Goal: Task Accomplishment & Management: Manage account settings

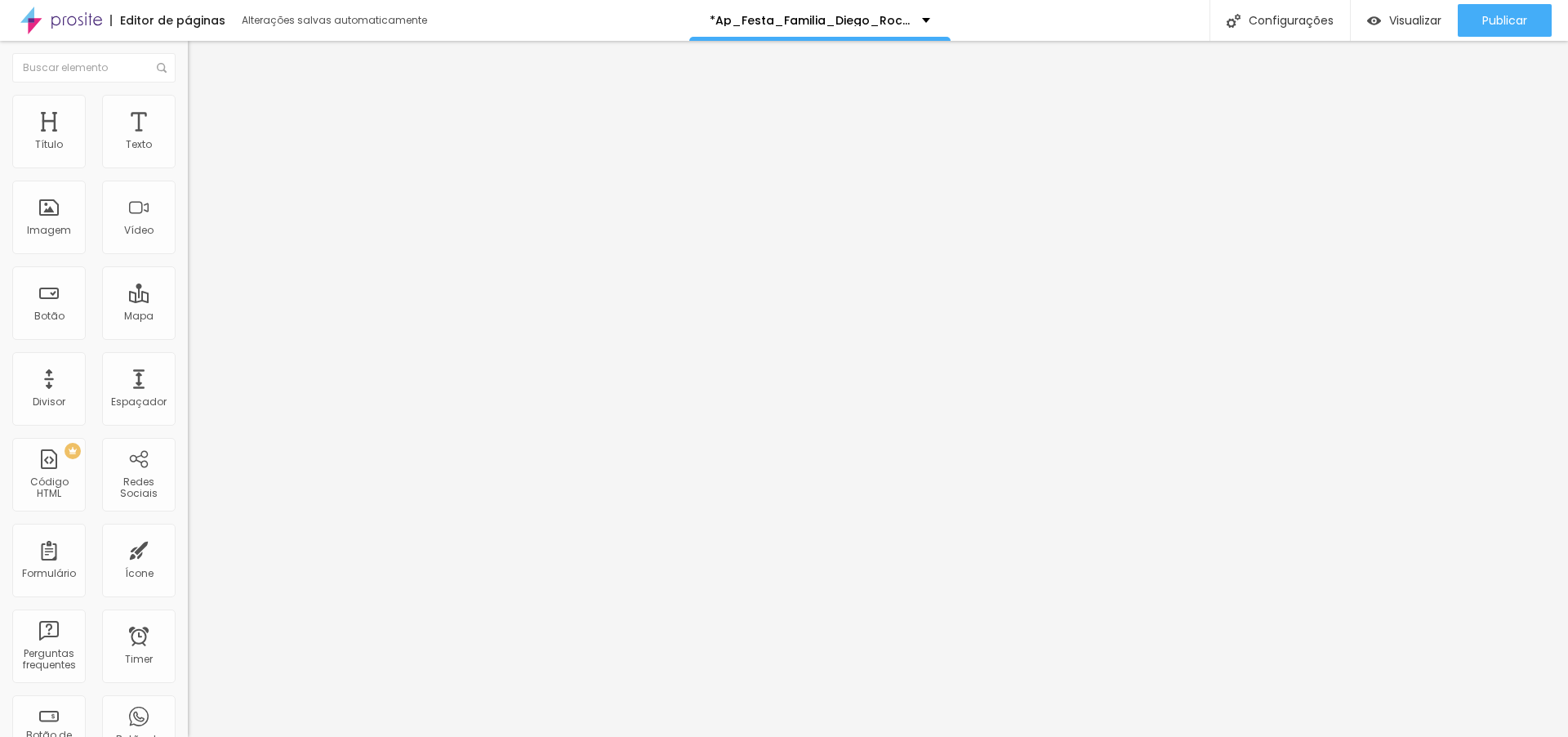
click at [925, 16] on div "*Ap_Festa_Familia_Diego_Rocha_70_Gesmair" at bounding box center [820, 20] width 220 height 11
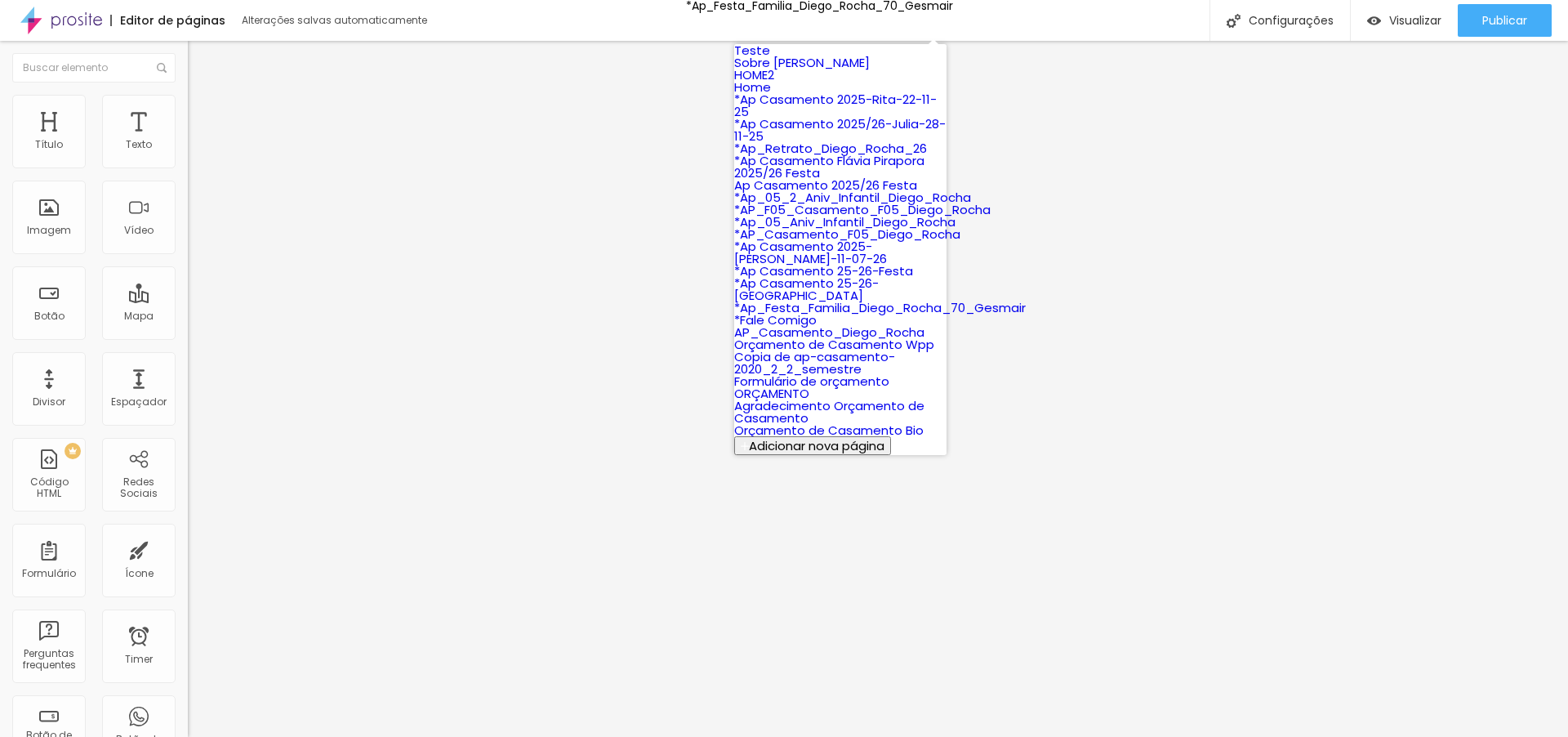
click at [925, 11] on div "*Ap_Festa_Familia_Diego_Rocha_70_Gesmair" at bounding box center [819, 6] width 267 height 11
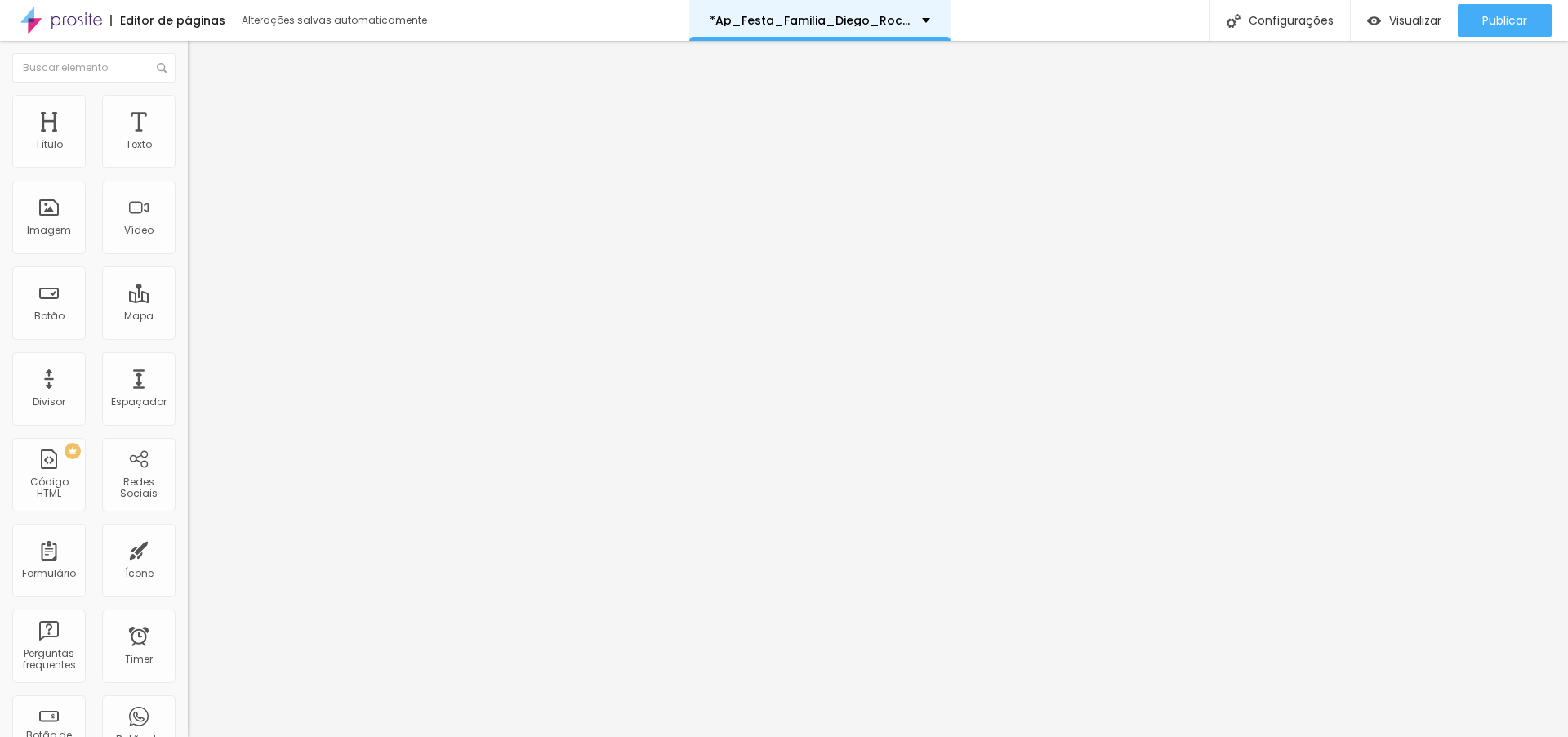
click at [926, 20] on div "*Ap_Festa_Familia_Diego_Rocha_70_Gesmair" at bounding box center [820, 20] width 220 height 11
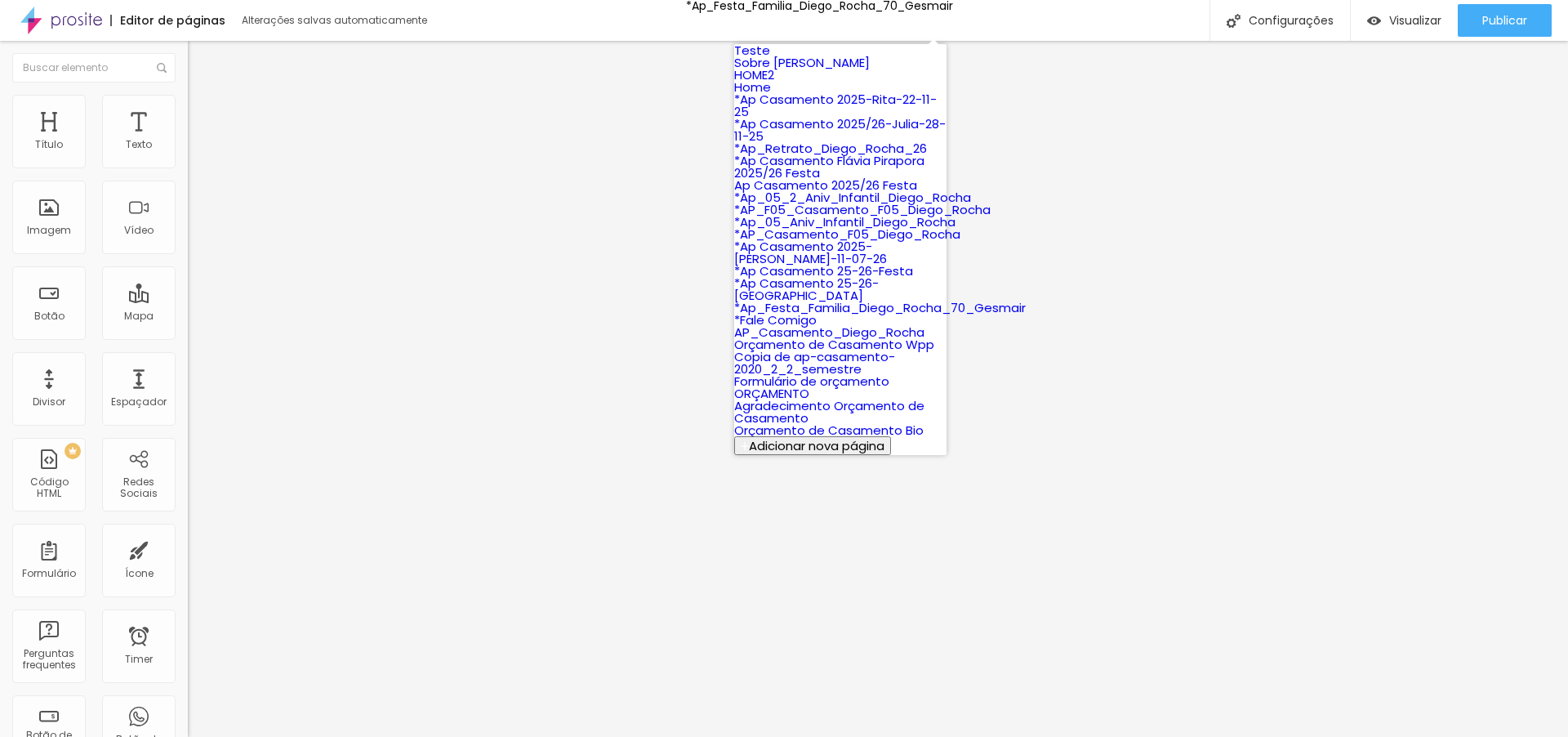
scroll to position [719, 0]
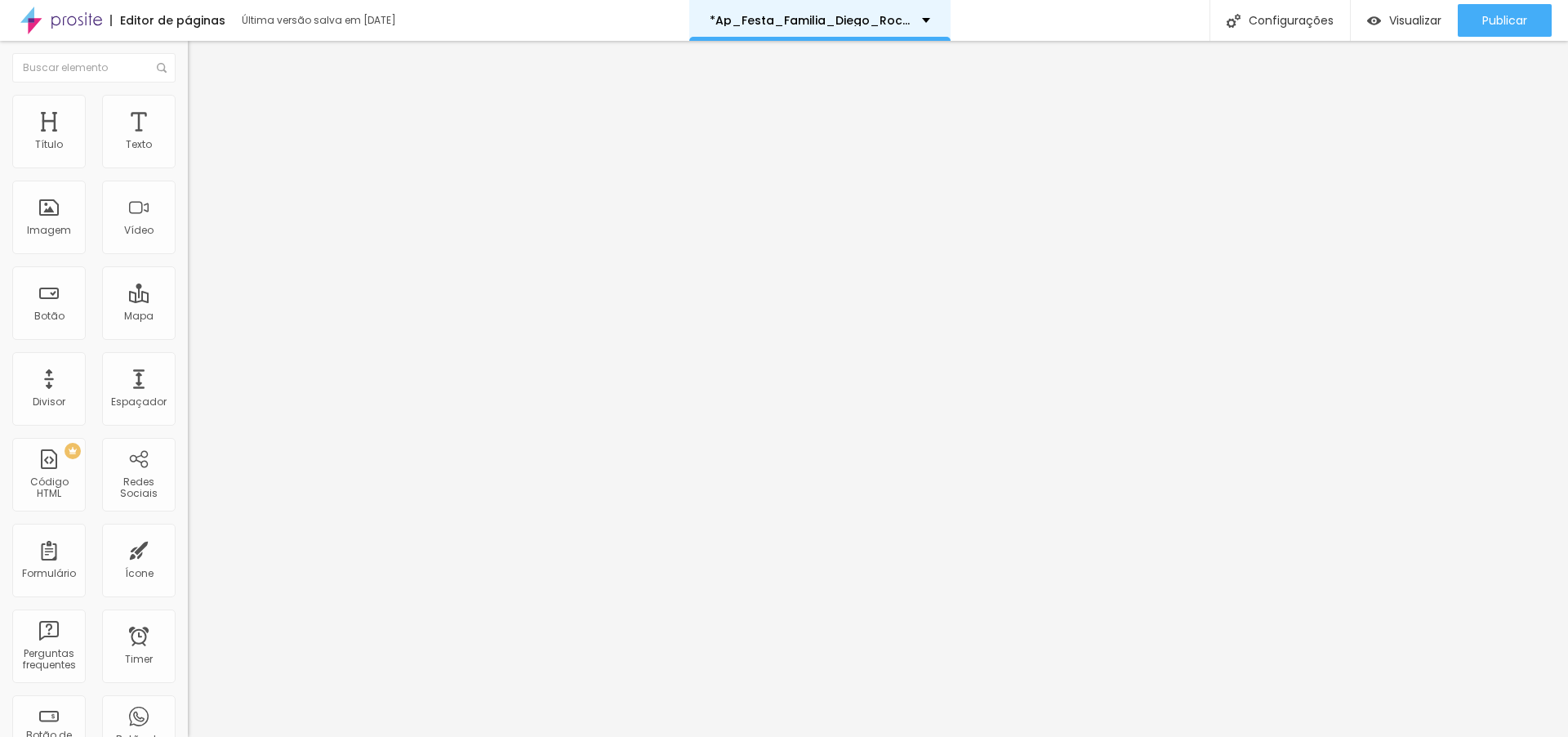
click at [926, 18] on div "*Ap_Festa_Familia_Diego_Rocha" at bounding box center [820, 20] width 220 height 11
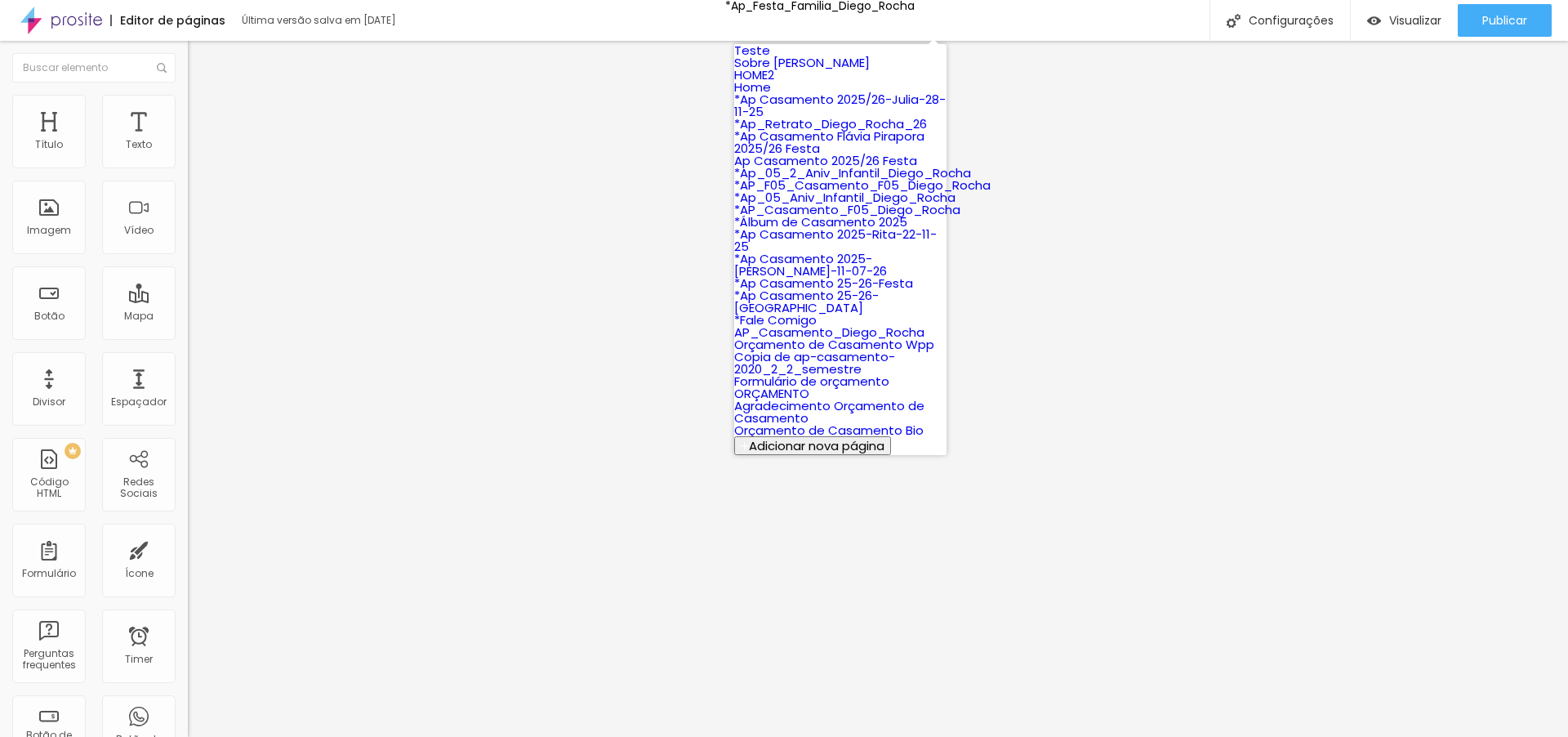
scroll to position [10, 0]
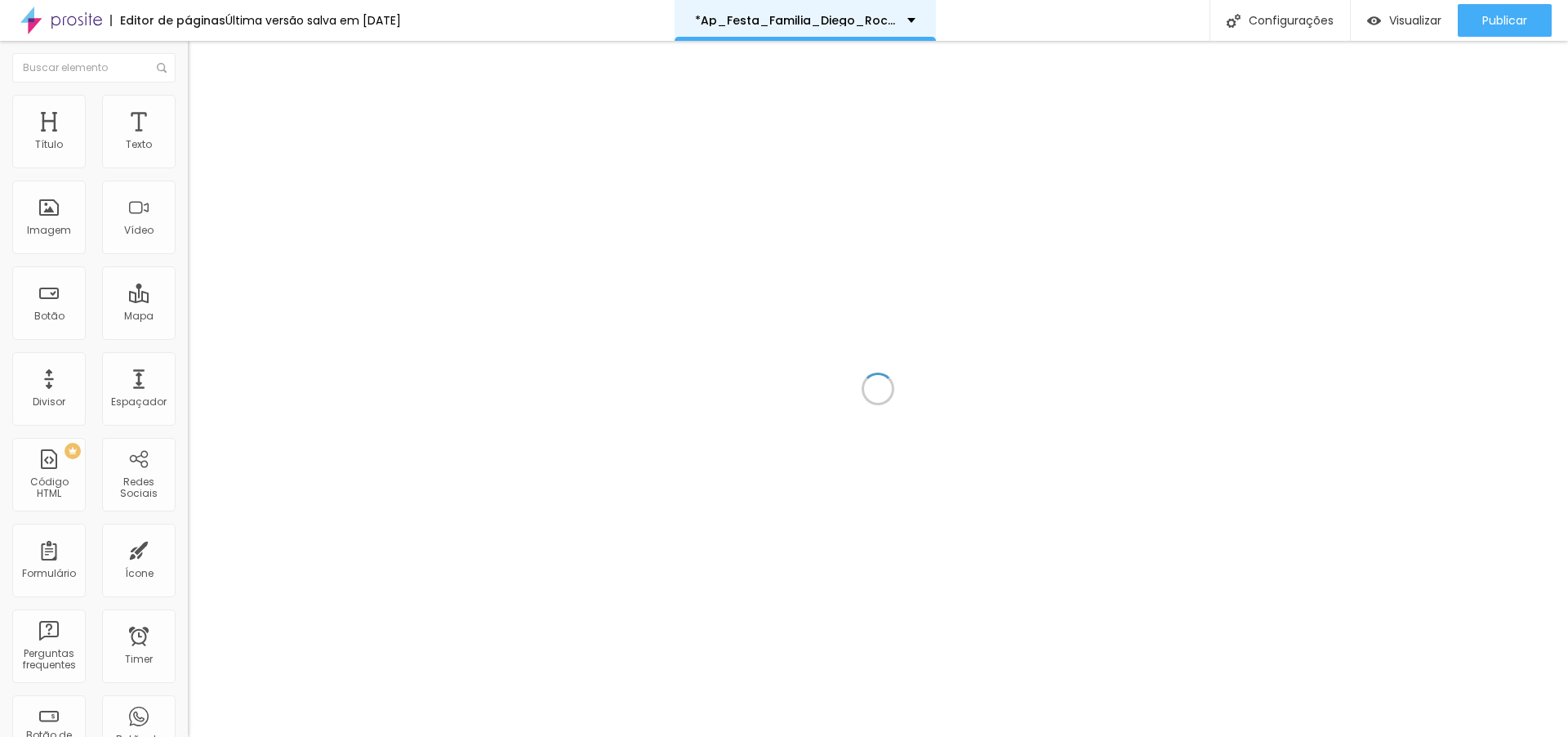
click at [816, 18] on p "*Ap_Festa_Familia_Diego_Rocha_70_Gesmair" at bounding box center [795, 20] width 200 height 11
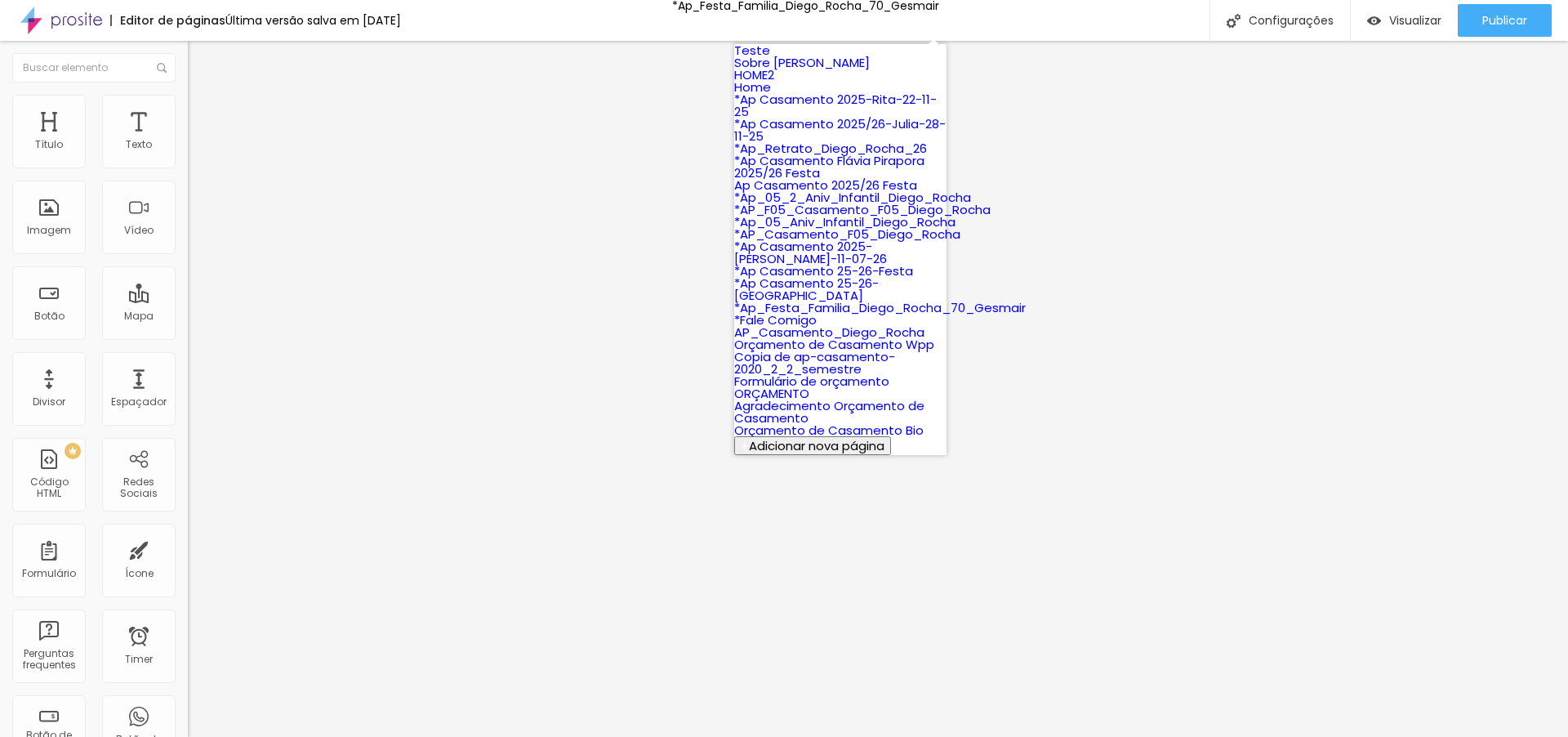
scroll to position [112, 0]
click at [968, 19] on div "Editor de páginas Última versão salva em [DATE] *Ap_Festa_Familia_Diego_Rocha_7…" at bounding box center [784, 20] width 1568 height 41
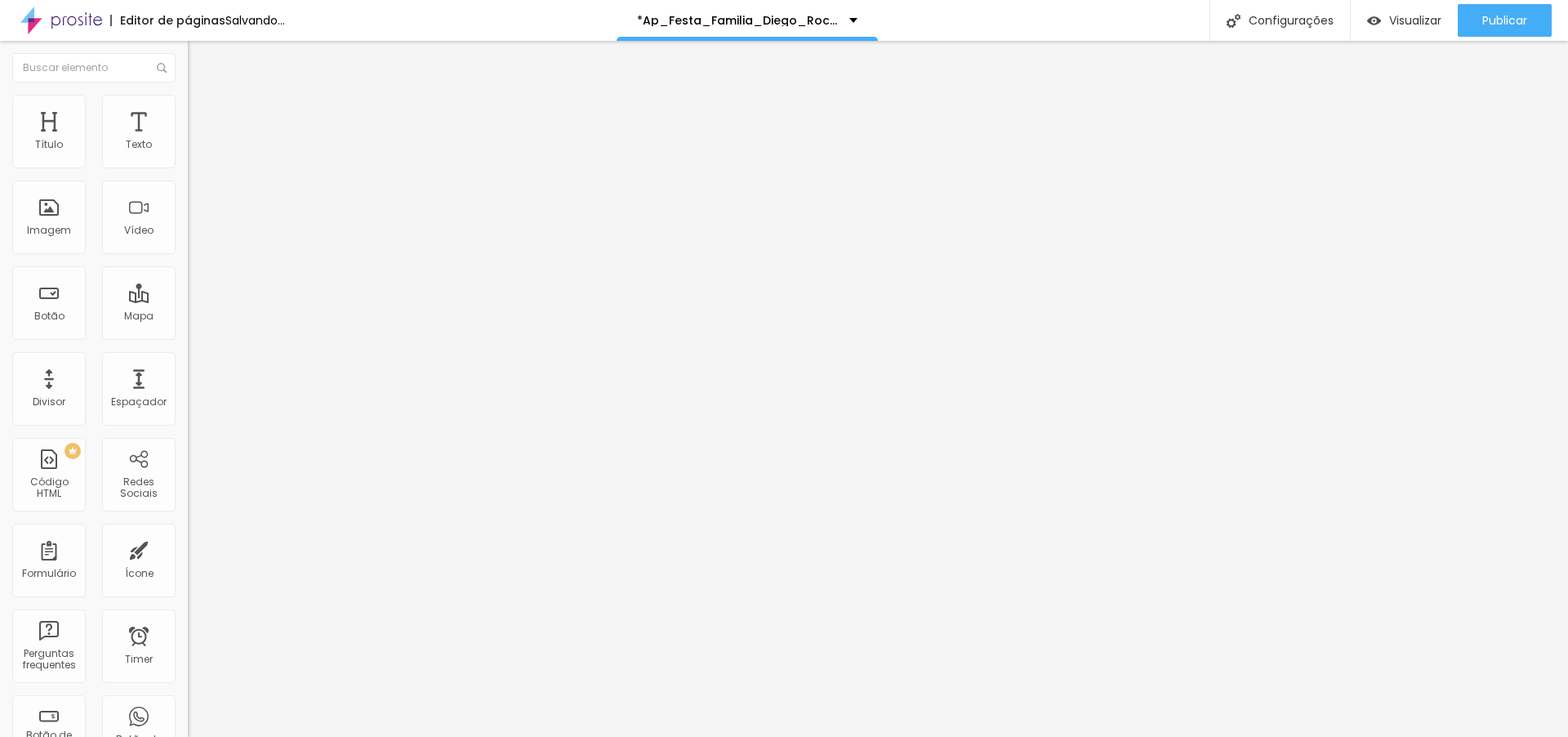
click at [188, 140] on span "Trocar imagem" at bounding box center [232, 133] width 89 height 14
click at [188, 125] on li "Avançado" at bounding box center [282, 120] width 188 height 17
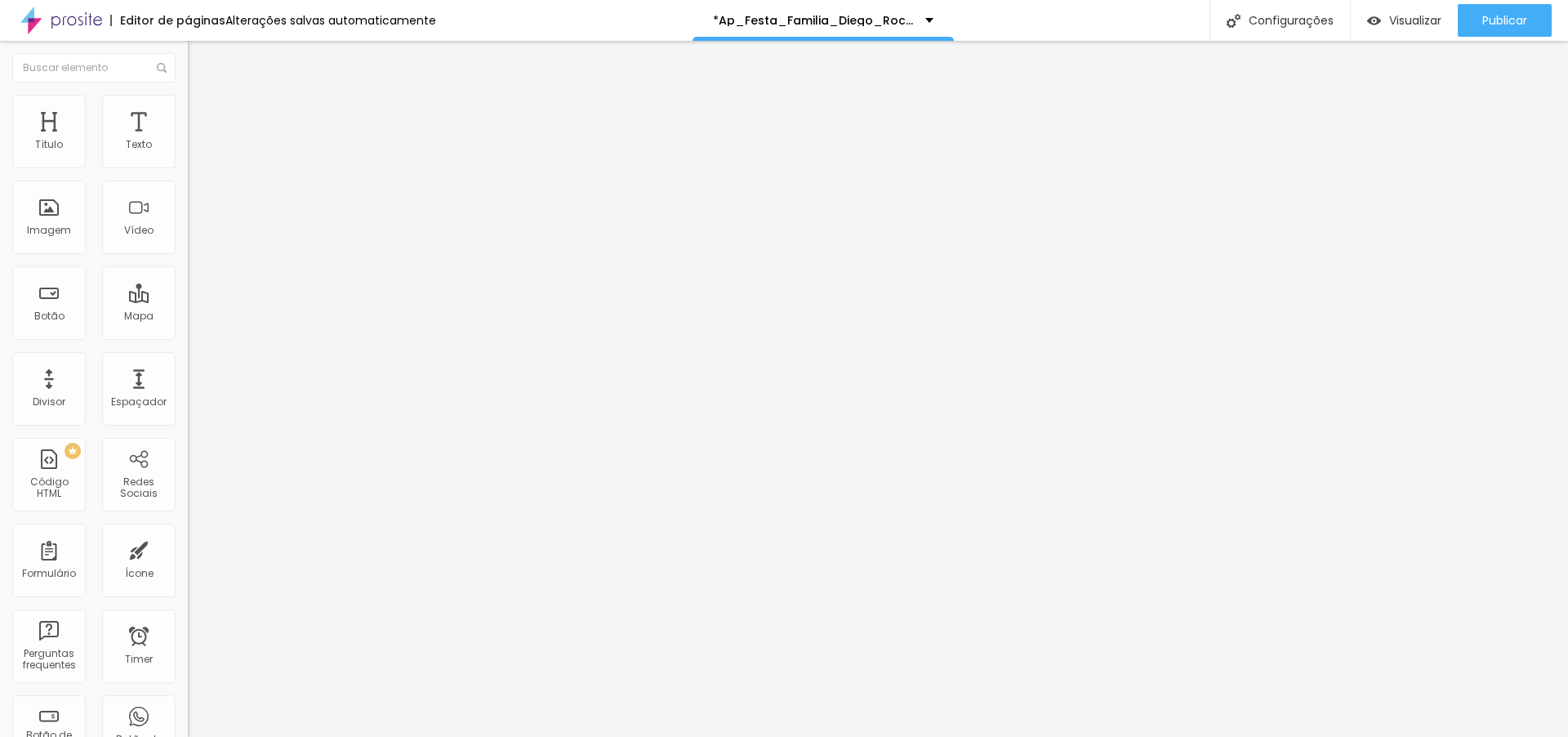
click at [188, 112] on img at bounding box center [195, 119] width 15 height 15
click at [327, 20] on div "Alterações salvas automaticamente" at bounding box center [331, 20] width 211 height 11
click at [1264, 19] on div "Configurações" at bounding box center [1279, 20] width 140 height 41
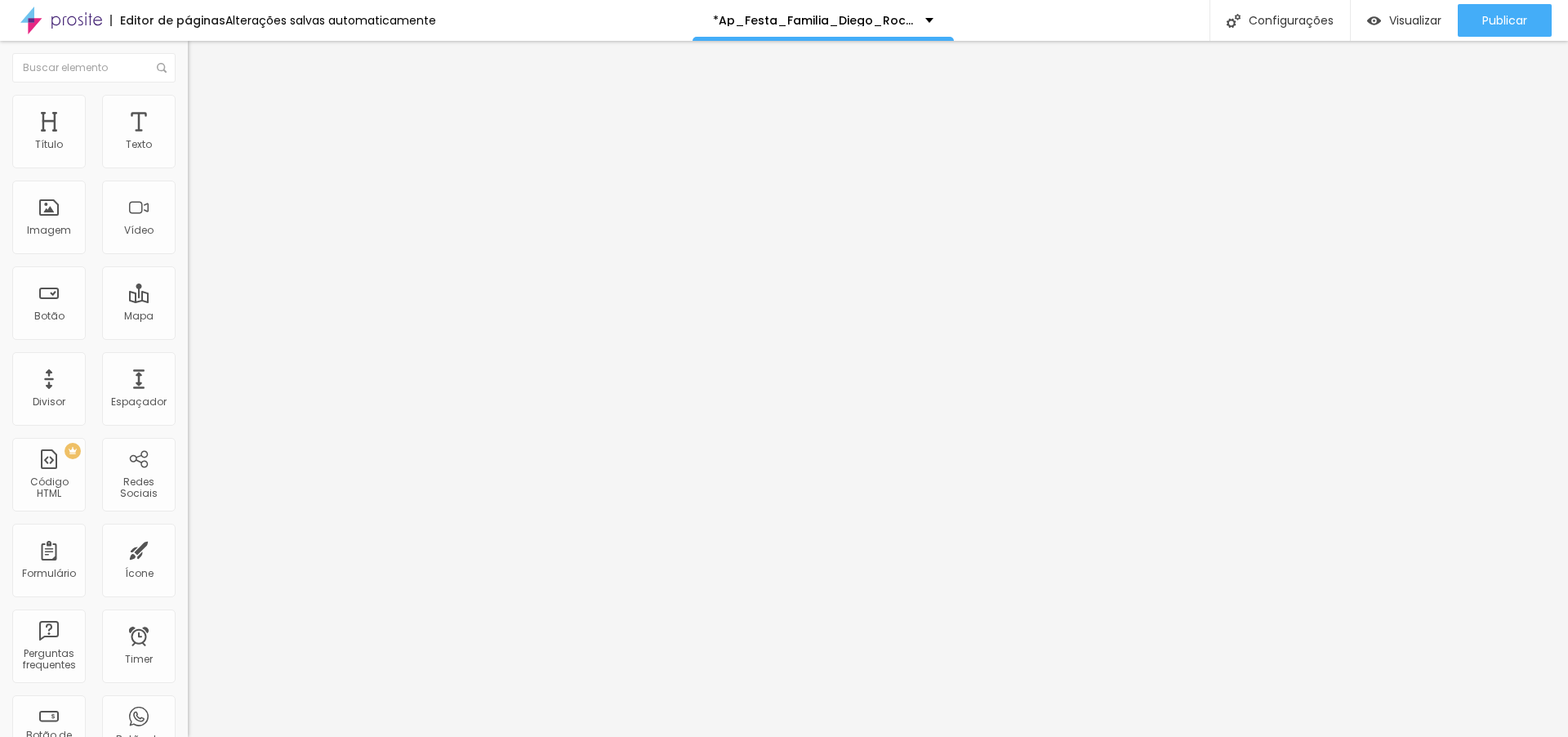
click at [188, 112] on li "Avançado" at bounding box center [282, 120] width 188 height 17
click at [203, 112] on span "Estilo" at bounding box center [215, 105] width 25 height 14
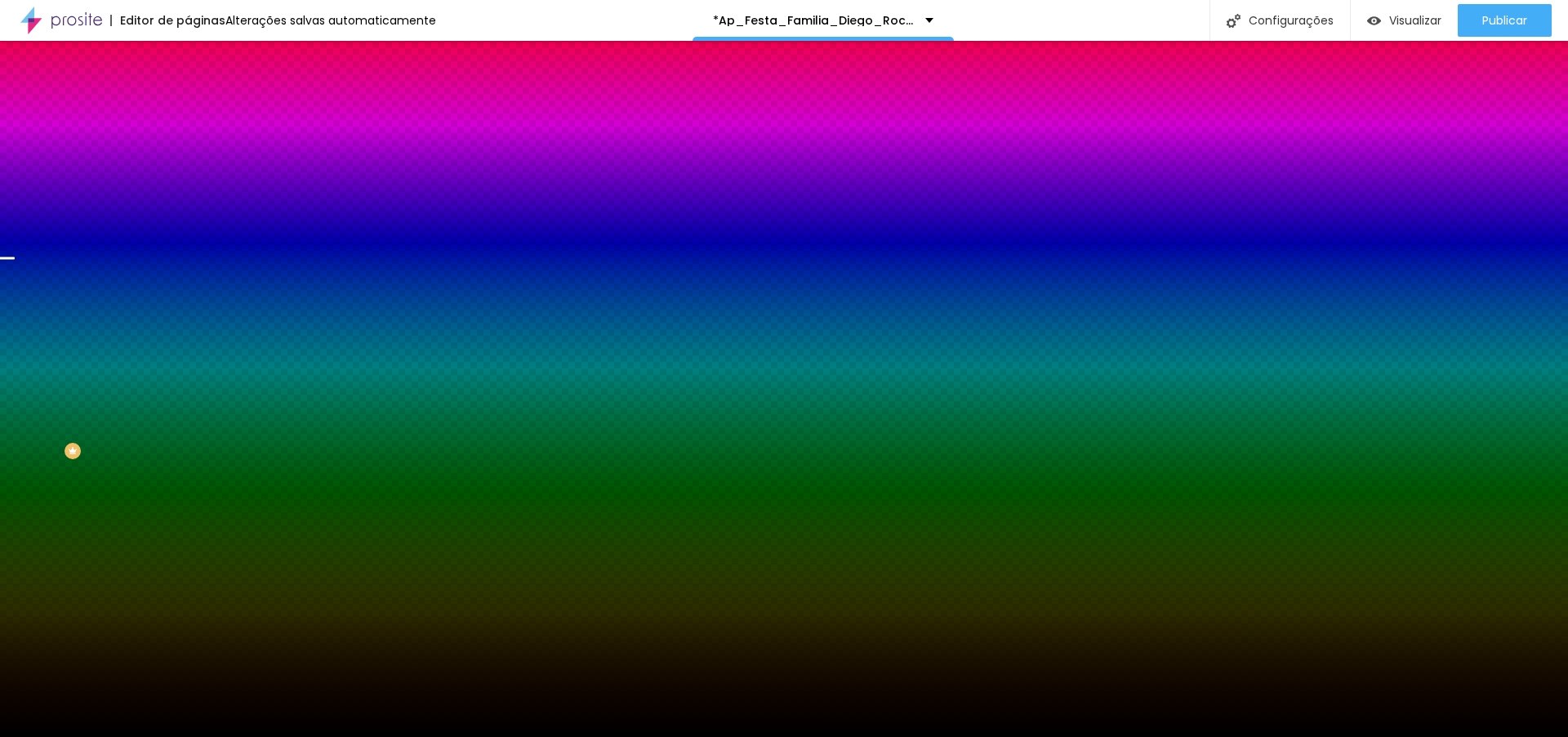
click at [188, 151] on span "Trocar imagem" at bounding box center [232, 143] width 89 height 14
click at [188, 170] on span "Nenhum" at bounding box center [209, 163] width 43 height 14
click at [188, 195] on span "Parallax" at bounding box center [207, 188] width 40 height 14
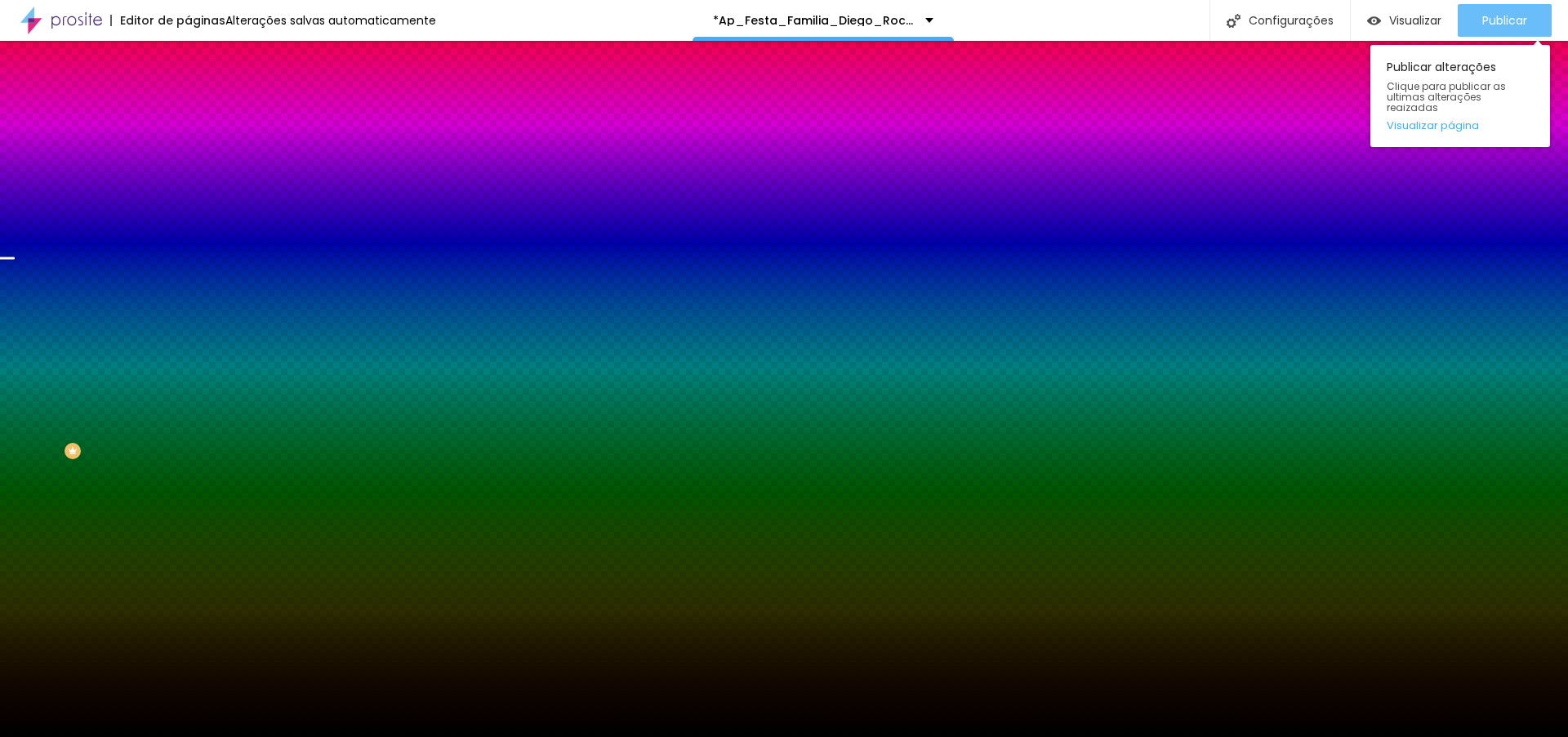
click at [1509, 26] on span "Publicar" at bounding box center [1505, 20] width 45 height 13
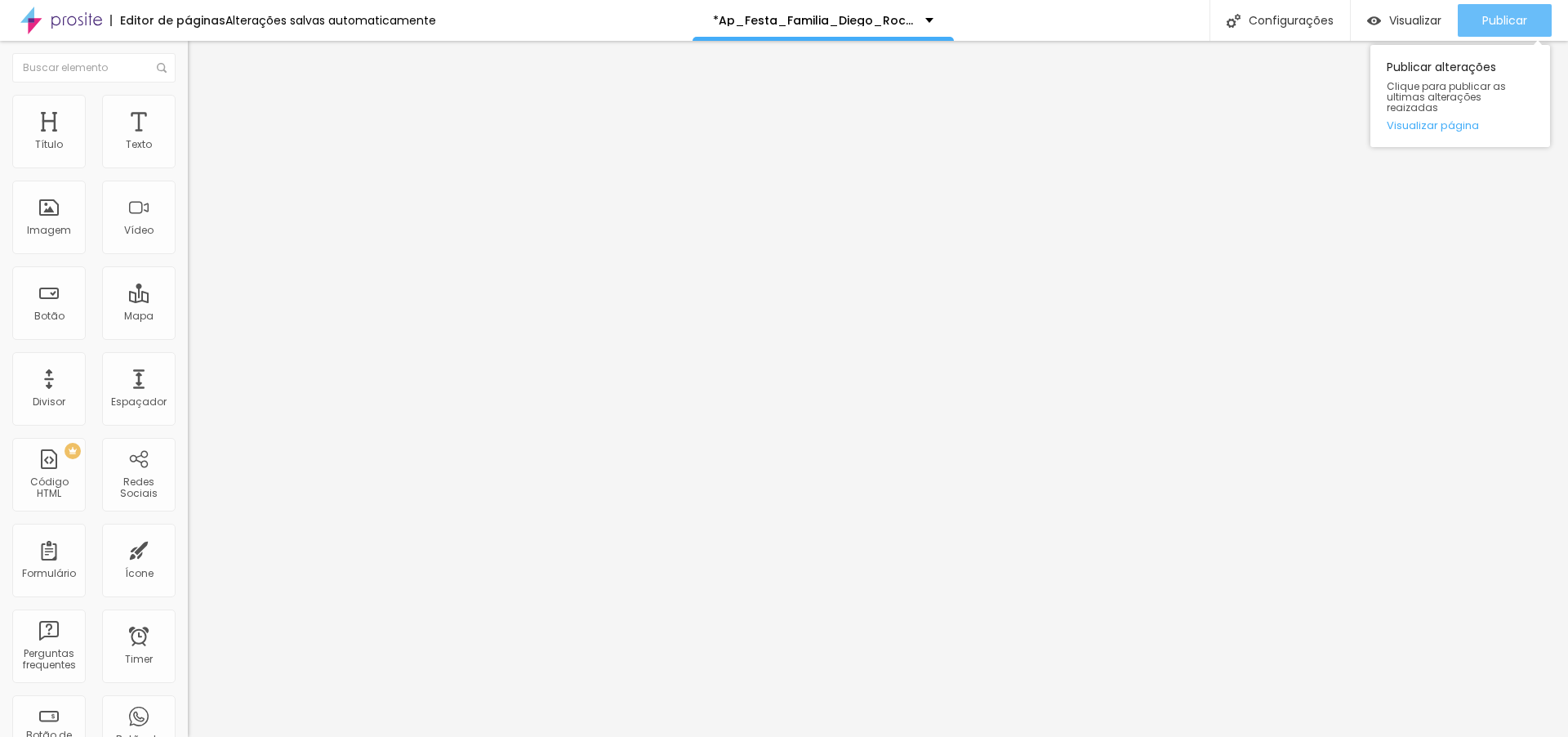
click at [1499, 23] on span "Publicar" at bounding box center [1505, 20] width 45 height 13
click at [1475, 23] on button "Publicar" at bounding box center [1505, 20] width 94 height 33
